Goal: Task Accomplishment & Management: Use online tool/utility

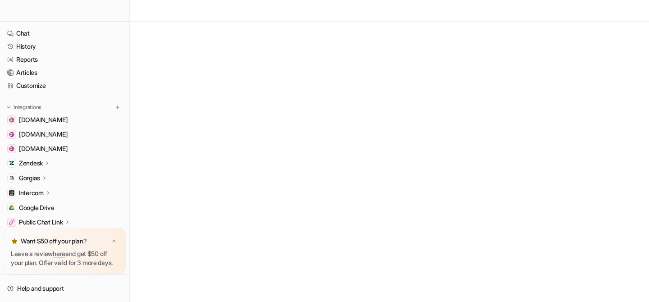
click at [48, 163] on icon at bounding box center [47, 163] width 6 height 7
click at [48, 178] on p "Overview" at bounding box center [39, 176] width 27 height 9
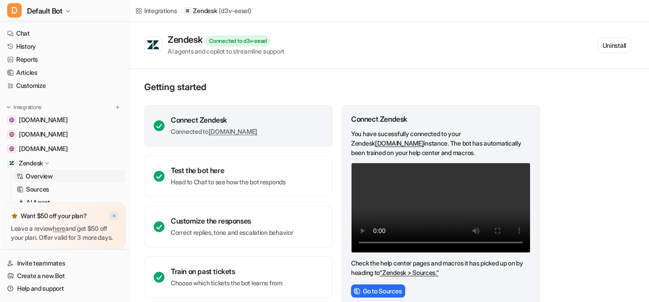
click at [116, 213] on img at bounding box center [113, 216] width 5 height 6
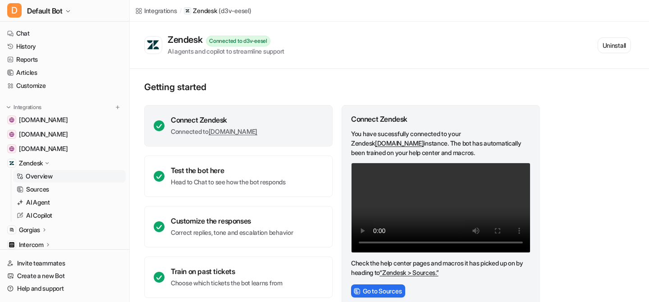
click at [47, 160] on icon at bounding box center [47, 163] width 7 height 6
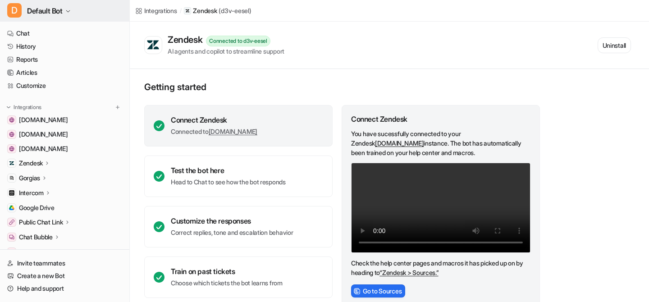
click at [81, 12] on button "D Default Bot" at bounding box center [64, 11] width 129 height 22
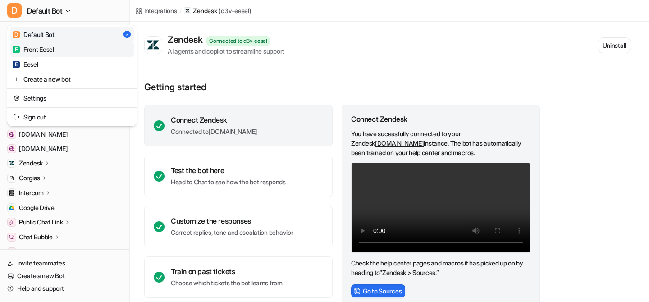
click at [45, 45] on div "F Front Eesel" at bounding box center [33, 49] width 41 height 9
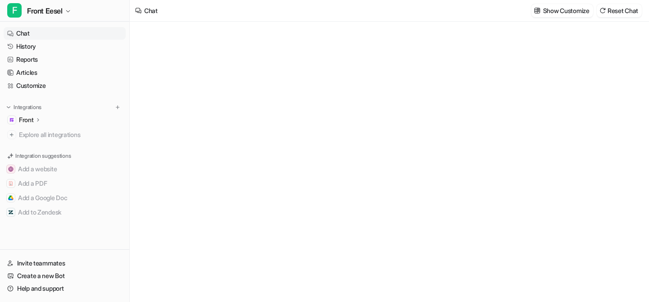
type textarea "**********"
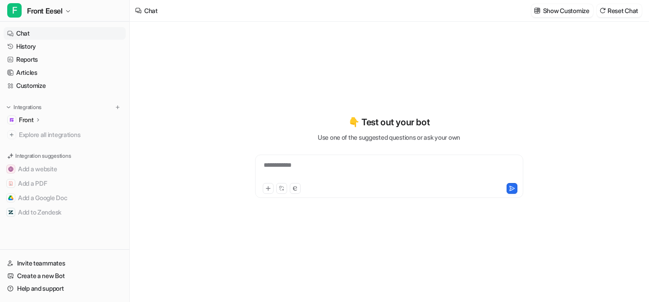
click at [40, 119] on icon at bounding box center [38, 119] width 6 height 7
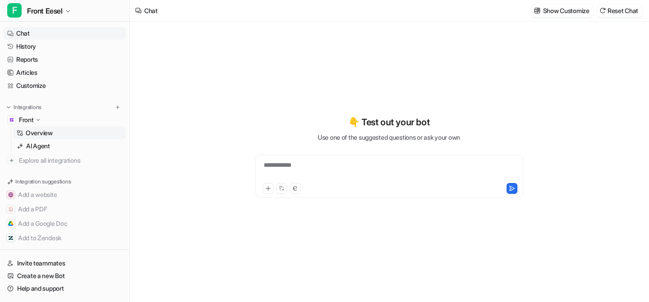
click at [51, 134] on p "Overview" at bounding box center [39, 133] width 27 height 9
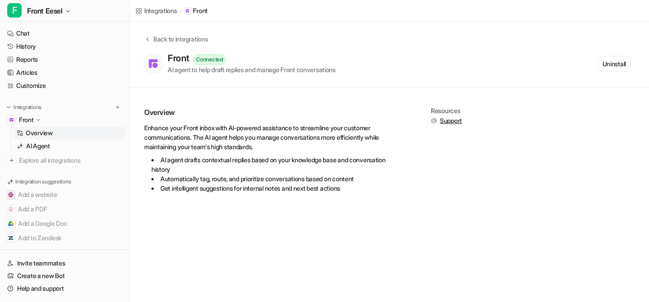
click at [305, 130] on div "Enhance your Front inbox with AI-powered assistance to streamline your customer…" at bounding box center [275, 158] width 262 height 70
